Goal: Information Seeking & Learning: Understand process/instructions

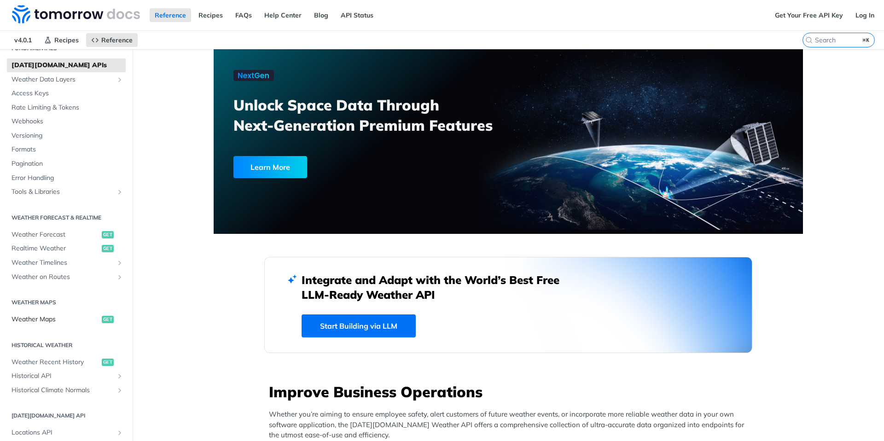
scroll to position [111, 0]
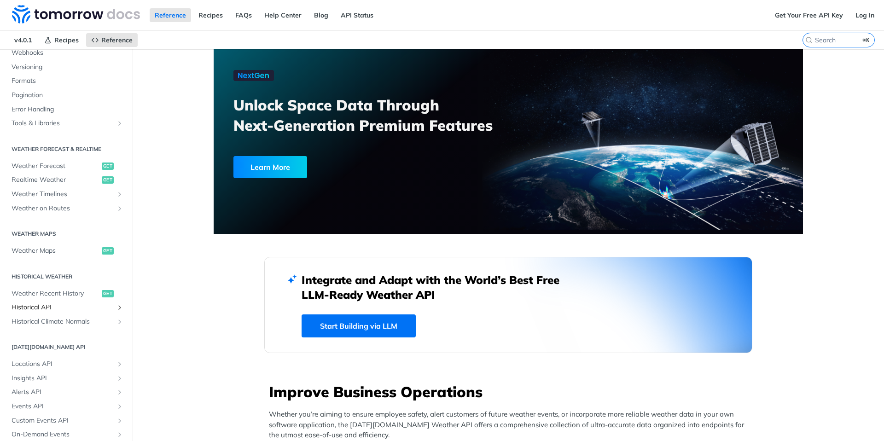
click at [53, 311] on span "Historical API" at bounding box center [63, 307] width 102 height 9
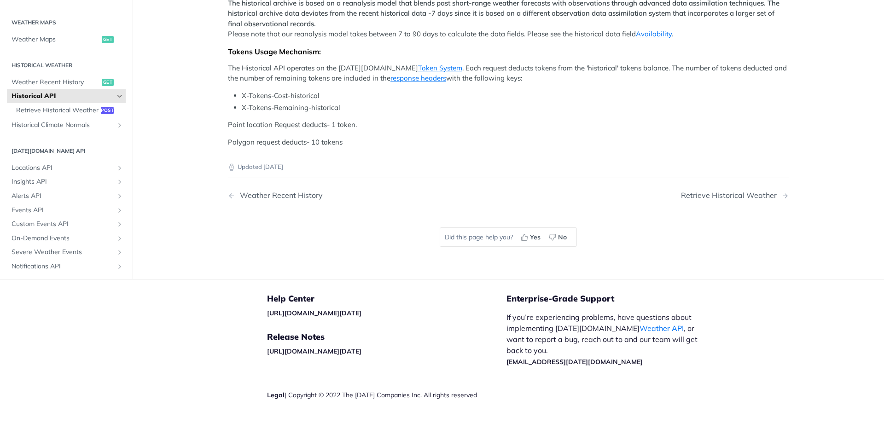
scroll to position [449, 0]
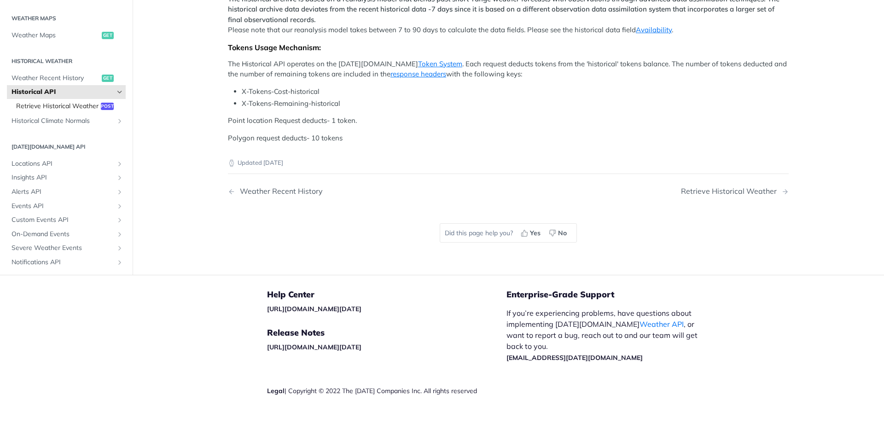
click at [82, 111] on span "Retrieve Historical Weather" at bounding box center [57, 106] width 82 height 9
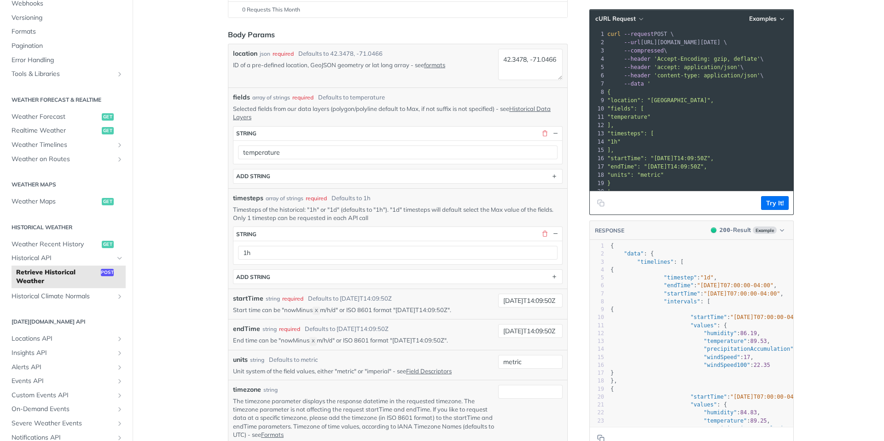
scroll to position [58, 0]
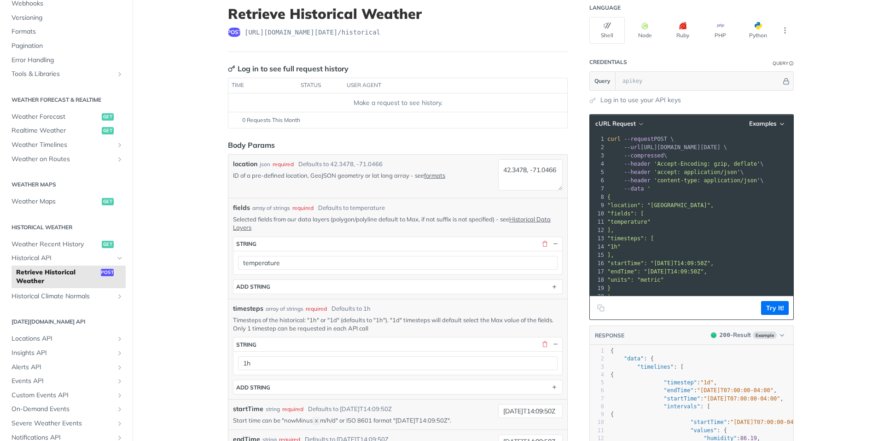
click at [450, 195] on div "location json required Defaults to 42.3478, -71.0466 ID of a pre-defined locati…" at bounding box center [397, 176] width 339 height 43
drag, startPoint x: 451, startPoint y: 181, endPoint x: 225, endPoint y: 165, distance: 226.7
click at [228, 165] on div "location json required Defaults to 42.3478, -71.0466 ID of a pre-defined locati…" at bounding box center [397, 176] width 339 height 43
